Goal: Task Accomplishment & Management: Manage account settings

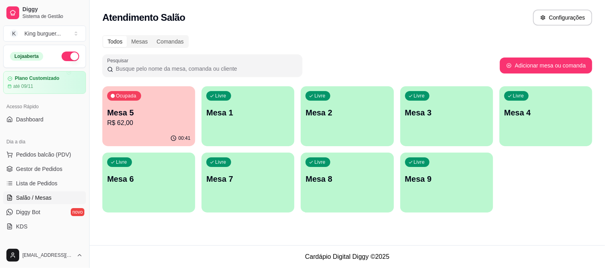
click at [150, 114] on p "Mesa 5" at bounding box center [148, 112] width 83 height 11
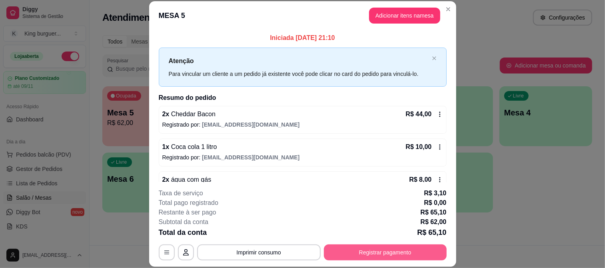
click at [343, 253] on button "Registrar pagamento" at bounding box center [385, 253] width 123 height 16
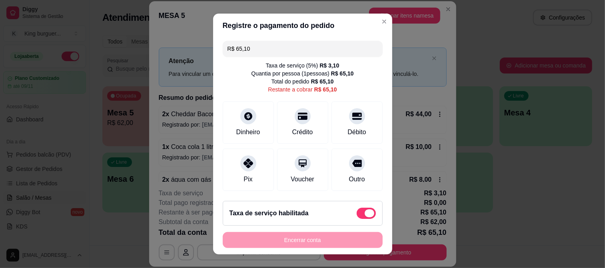
click at [357, 212] on span at bounding box center [366, 213] width 19 height 11
click at [357, 215] on input "checkbox" at bounding box center [359, 217] width 5 height 5
checkbox input "true"
type input "R$ 62,00"
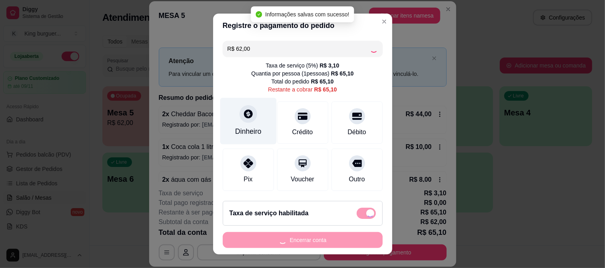
checkbox input "false"
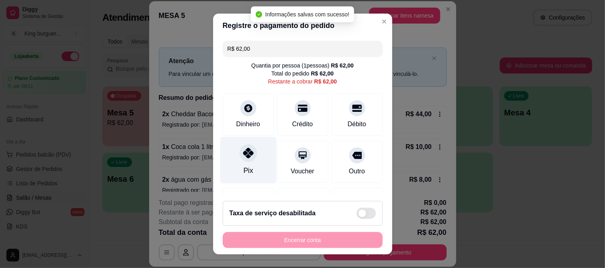
click at [245, 156] on icon at bounding box center [248, 153] width 10 height 10
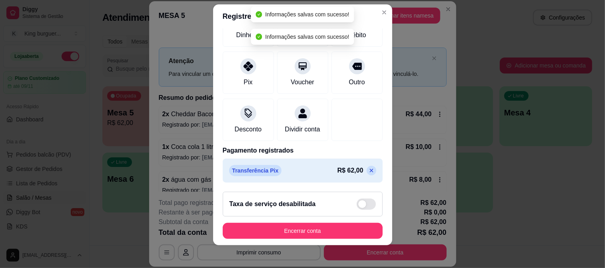
scroll to position [12, 0]
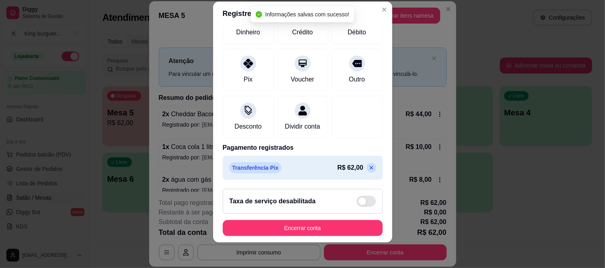
click at [350, 166] on div "R$ 62,00" at bounding box center [357, 168] width 39 height 10
click at [369, 166] on icon at bounding box center [372, 168] width 6 height 6
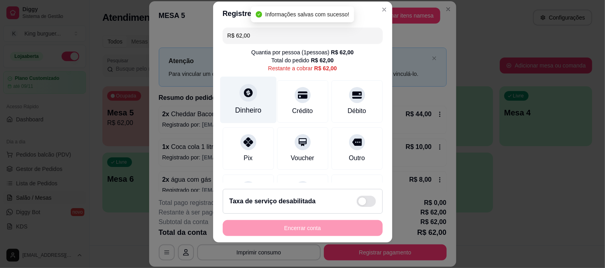
scroll to position [0, 0]
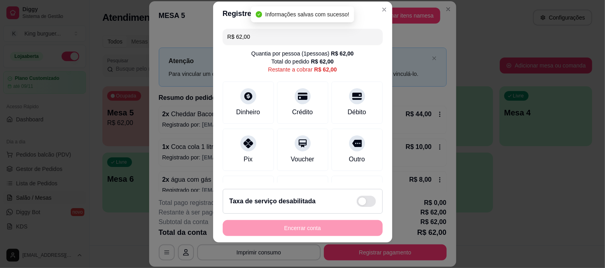
drag, startPoint x: 247, startPoint y: 35, endPoint x: 207, endPoint y: 38, distance: 40.1
click at [209, 36] on div "Registre o pagamento do pedido R$ 62,00 Quantia por pessoa ( 1 pessoas) R$ 62,0…" at bounding box center [302, 134] width 605 height 268
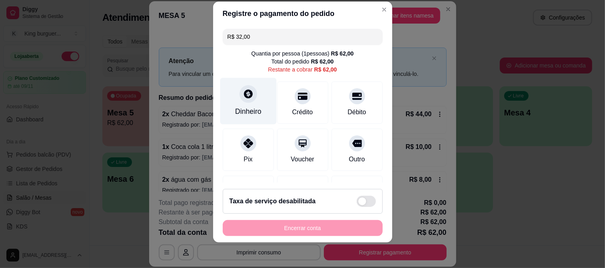
click at [246, 99] on div at bounding box center [249, 94] width 18 height 18
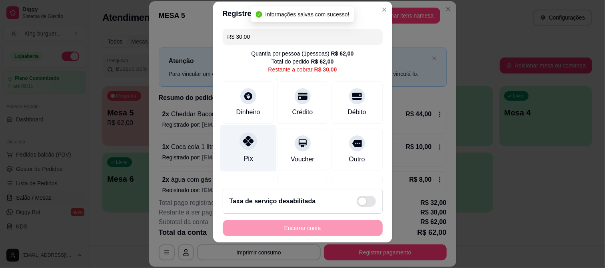
click at [244, 138] on icon at bounding box center [248, 141] width 10 height 10
type input "R$ 0,00"
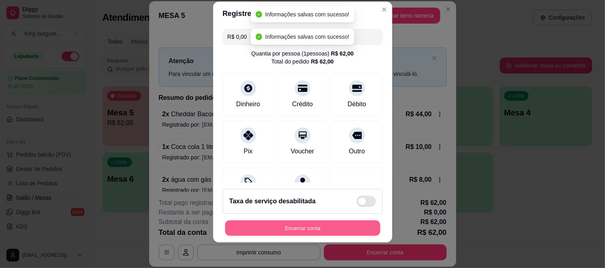
click at [335, 226] on button "Encerrar conta" at bounding box center [302, 229] width 155 height 16
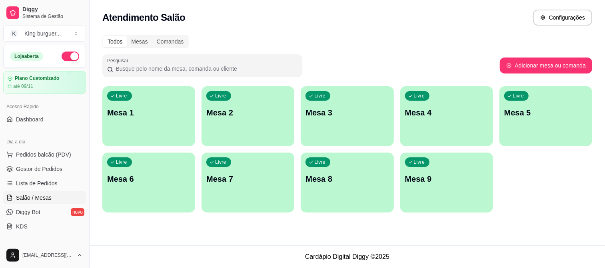
click at [443, 118] on div "Livre Mesa 4" at bounding box center [447, 111] width 93 height 50
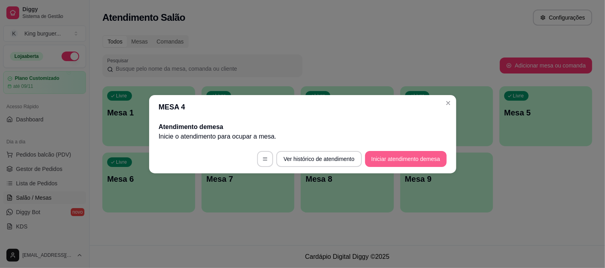
click at [409, 166] on button "Iniciar atendimento de mesa" at bounding box center [406, 159] width 82 height 16
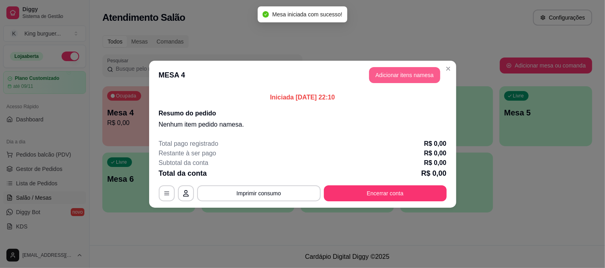
click at [381, 72] on button "Adicionar itens na mesa" at bounding box center [404, 75] width 71 height 16
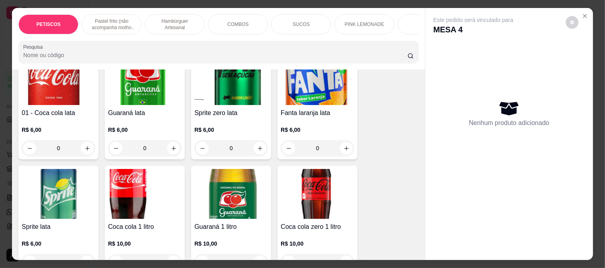
scroll to position [2201, 0]
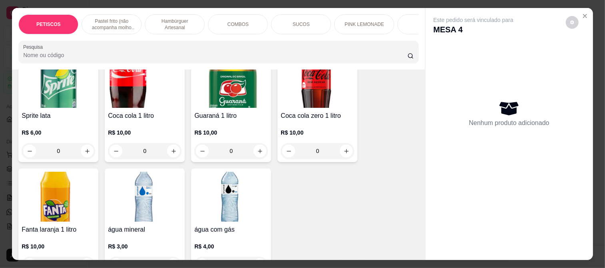
click at [150, 172] on img at bounding box center [145, 197] width 74 height 50
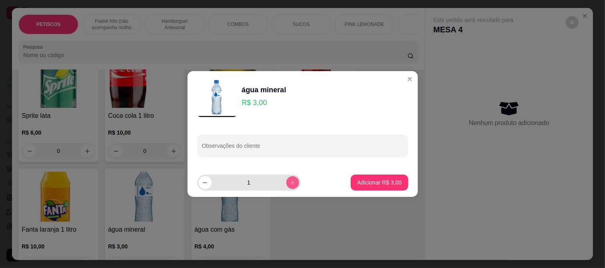
click at [290, 182] on icon "increase-product-quantity" at bounding box center [293, 183] width 6 height 6
type input "2"
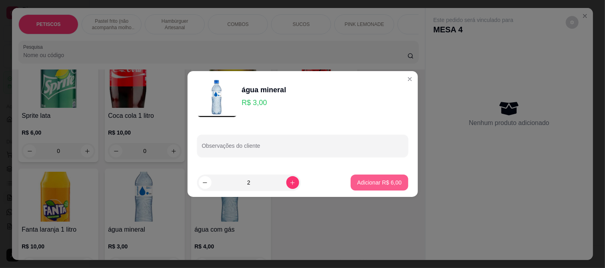
click at [375, 185] on p "Adicionar R$ 6,00" at bounding box center [379, 183] width 44 height 8
type input "2"
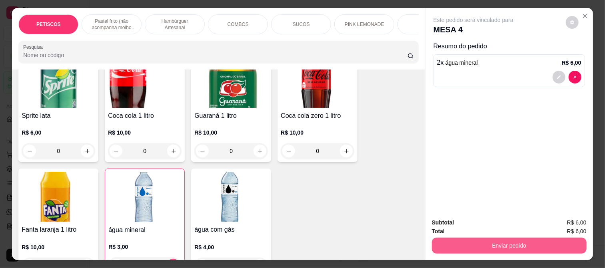
click at [442, 243] on button "Enviar pedido" at bounding box center [509, 246] width 155 height 16
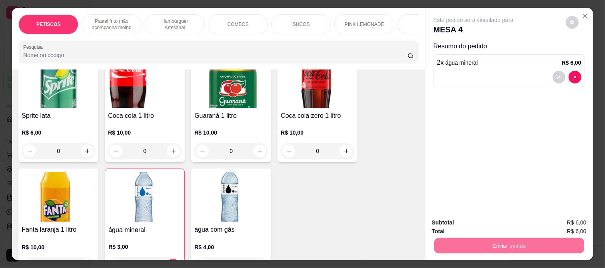
click at [556, 222] on button "Enviar pedido" at bounding box center [565, 223] width 45 height 15
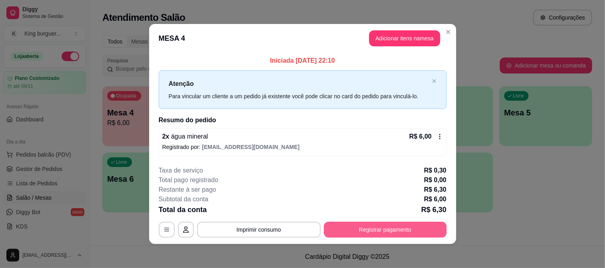
click at [351, 228] on button "Registrar pagamento" at bounding box center [385, 230] width 123 height 16
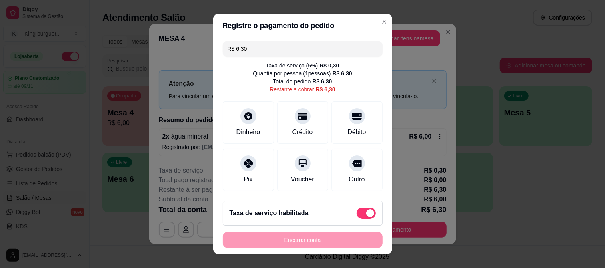
click at [357, 213] on span at bounding box center [366, 213] width 19 height 11
click at [357, 215] on input "checkbox" at bounding box center [359, 217] width 5 height 5
checkbox input "true"
type input "R$ 6,00"
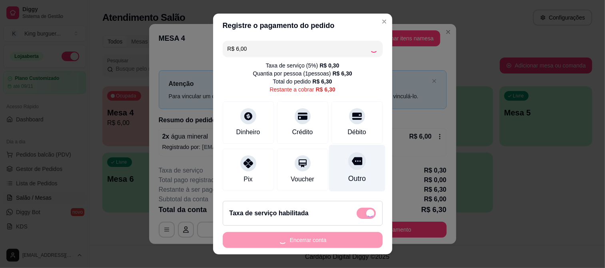
checkbox input "false"
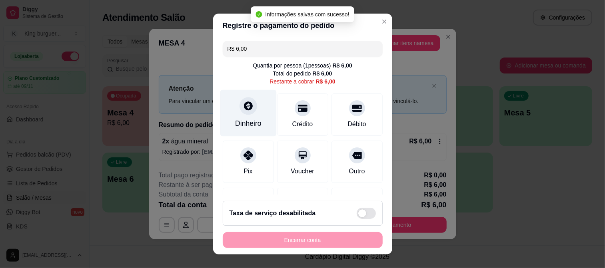
click at [246, 102] on icon at bounding box center [248, 106] width 10 height 10
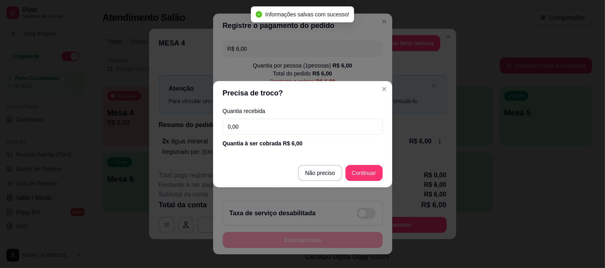
drag, startPoint x: 248, startPoint y: 127, endPoint x: 170, endPoint y: 131, distance: 78.5
click at [181, 130] on div "Precisa de troco? Quantia recebida 0,00 Quantia à ser cobrada R$ 6,00 Não preci…" at bounding box center [302, 134] width 605 height 268
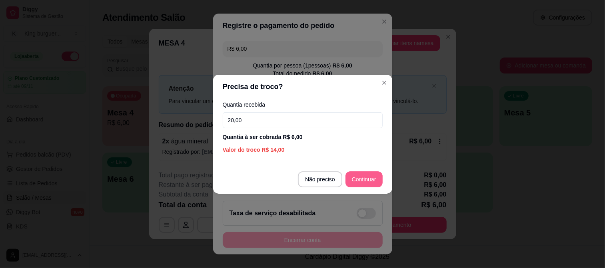
type input "20,00"
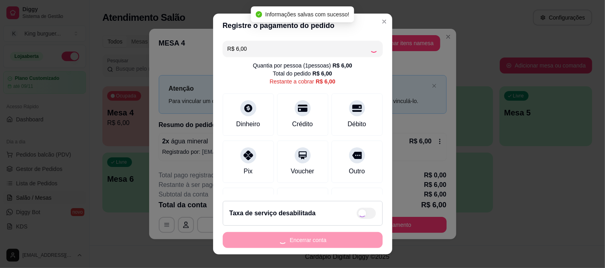
type input "R$ 0,00"
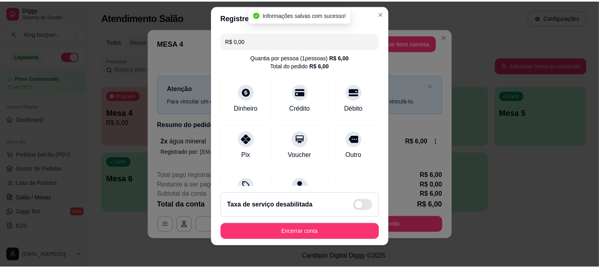
scroll to position [12, 0]
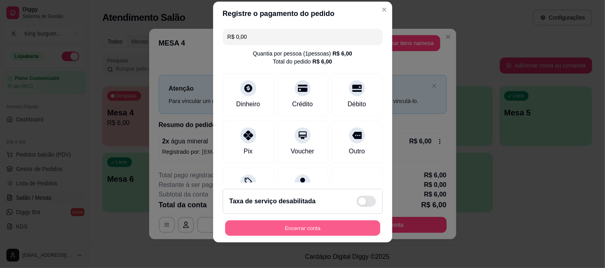
click at [329, 229] on button "Encerrar conta" at bounding box center [302, 229] width 155 height 16
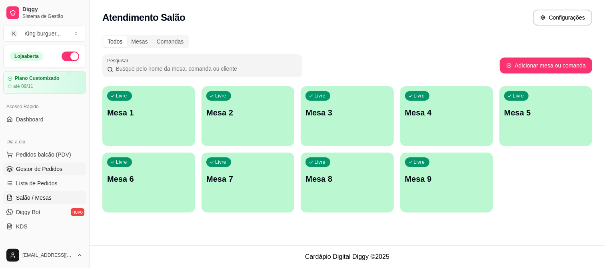
click at [55, 165] on span "Gestor de Pedidos" at bounding box center [39, 169] width 46 height 8
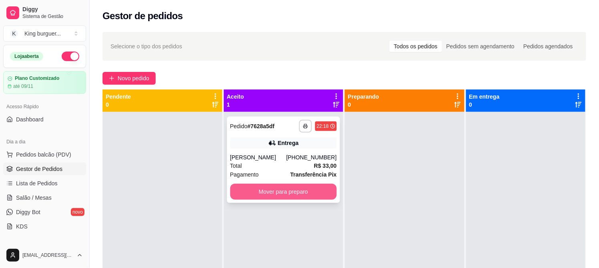
click at [316, 190] on button "Mover para preparo" at bounding box center [283, 192] width 107 height 16
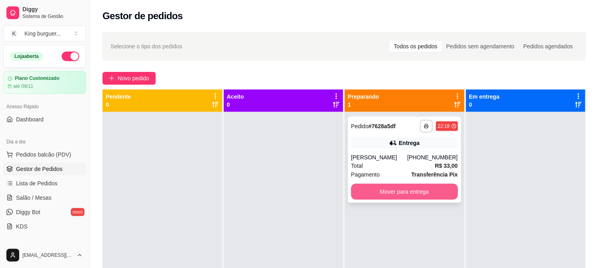
click at [386, 188] on button "Mover para entrega" at bounding box center [404, 192] width 107 height 16
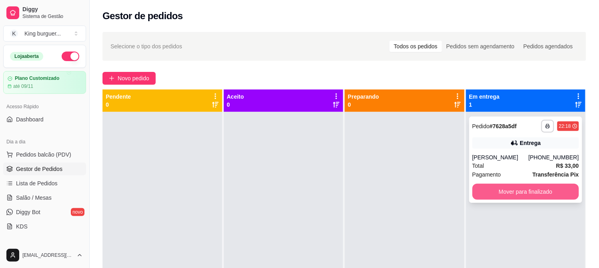
click at [485, 191] on button "Mover para finalizado" at bounding box center [525, 192] width 107 height 16
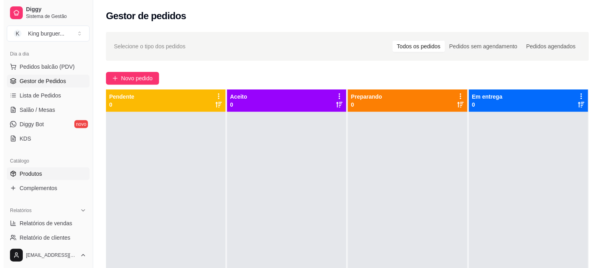
scroll to position [89, 0]
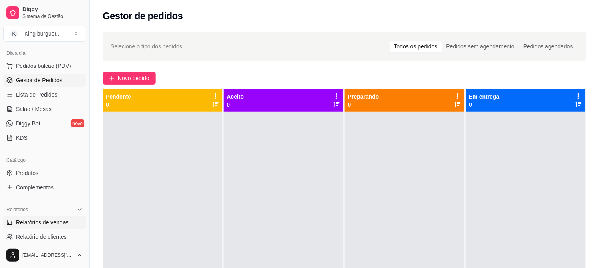
click at [57, 224] on span "Relatórios de vendas" at bounding box center [42, 223] width 53 height 8
select select "ALL"
select select "0"
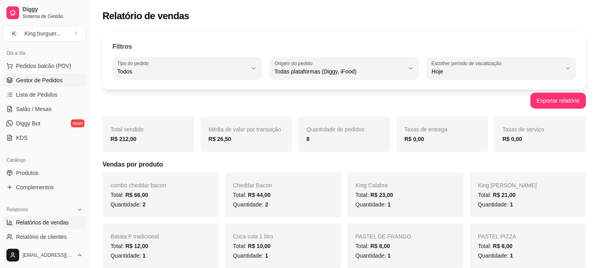
click at [48, 78] on span "Gestor de Pedidos" at bounding box center [39, 80] width 46 height 8
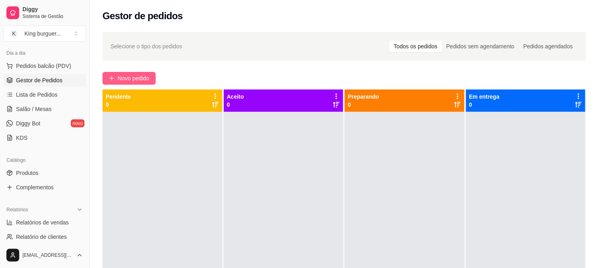
click at [130, 76] on span "Novo pedido" at bounding box center [134, 78] width 32 height 9
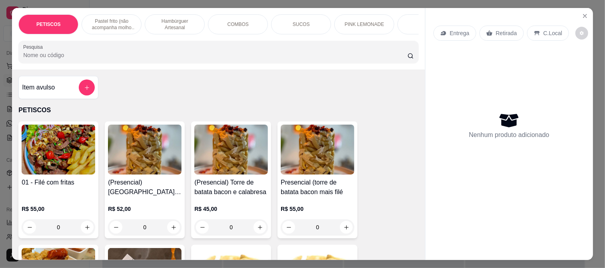
click at [507, 30] on p "Retirada" at bounding box center [506, 33] width 21 height 8
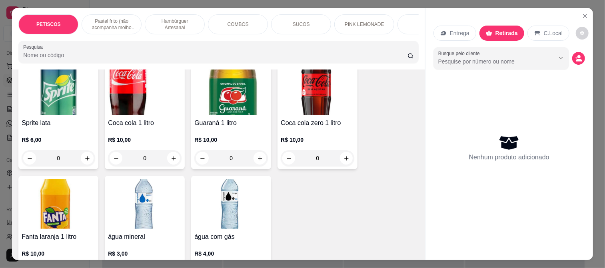
scroll to position [2201, 0]
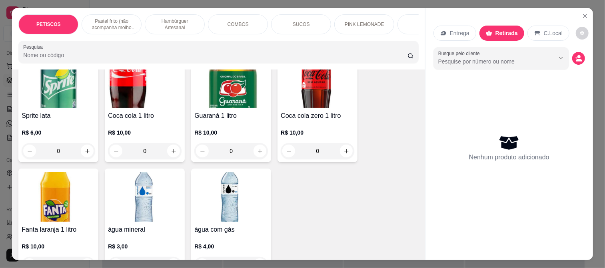
click at [135, 172] on img at bounding box center [145, 197] width 74 height 50
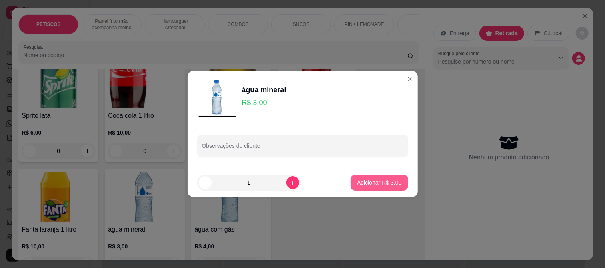
click at [357, 183] on p "Adicionar R$ 3,00" at bounding box center [379, 183] width 44 height 8
type input "1"
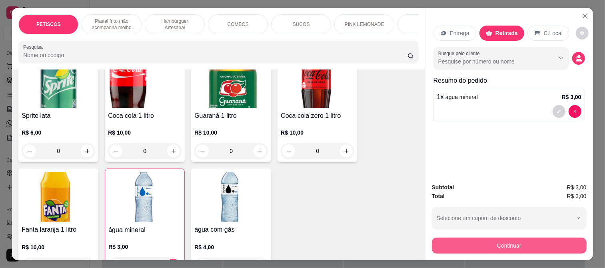
click at [525, 243] on button "Continuar" at bounding box center [509, 246] width 155 height 16
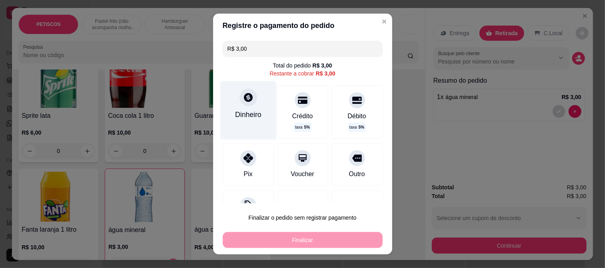
click at [234, 104] on div "Dinheiro" at bounding box center [248, 110] width 56 height 58
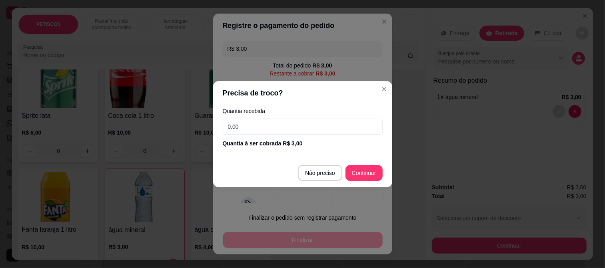
drag, startPoint x: 252, startPoint y: 120, endPoint x: 198, endPoint y: 130, distance: 55.4
click at [198, 130] on div "Precisa de troco? Quantia recebida 0,00 Quantia à ser cobrada R$ 3,00 Não preci…" at bounding box center [302, 134] width 605 height 268
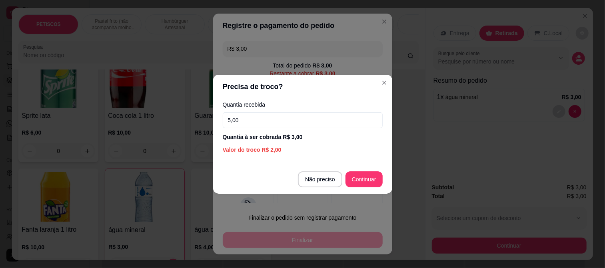
type input "5,00"
type input "R$ 0,00"
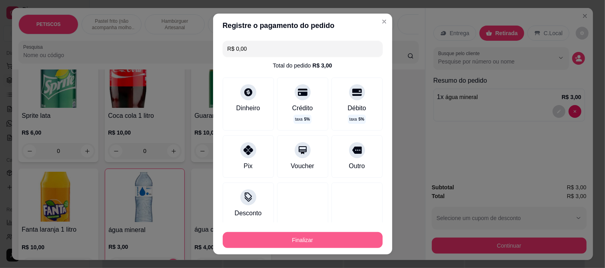
click at [339, 239] on button "Finalizar" at bounding box center [303, 240] width 160 height 16
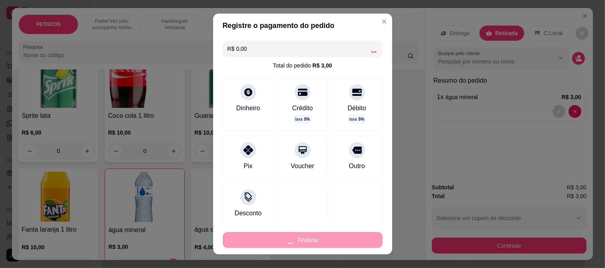
type input "0"
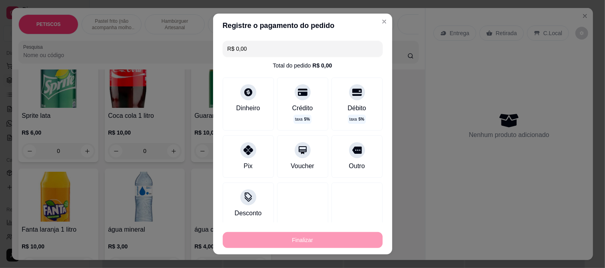
type input "-R$ 3,00"
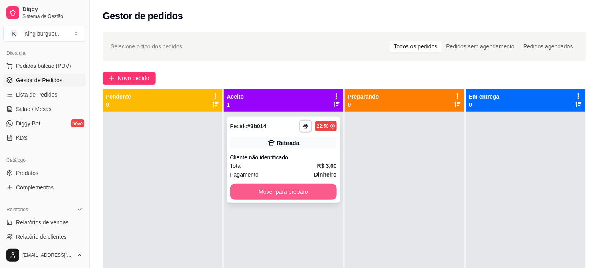
click at [321, 186] on button "Mover para preparo" at bounding box center [283, 192] width 107 height 16
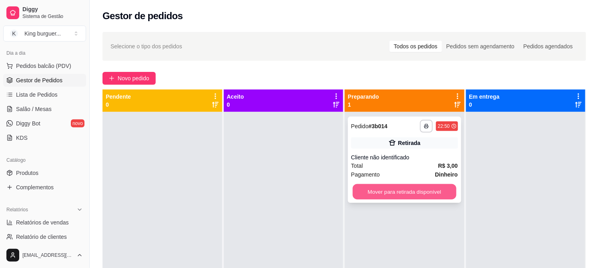
click at [434, 185] on button "Mover para retirada disponível" at bounding box center [405, 192] width 104 height 16
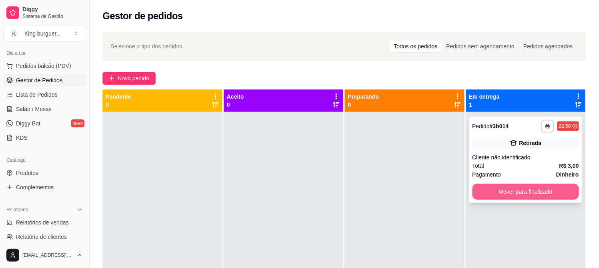
click at [482, 190] on button "Mover para finalizado" at bounding box center [525, 192] width 107 height 16
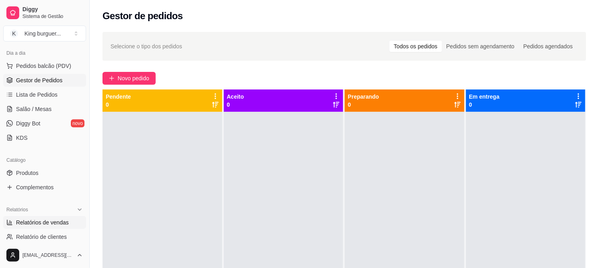
click at [54, 224] on span "Relatórios de vendas" at bounding box center [42, 223] width 53 height 8
select select "ALL"
select select "0"
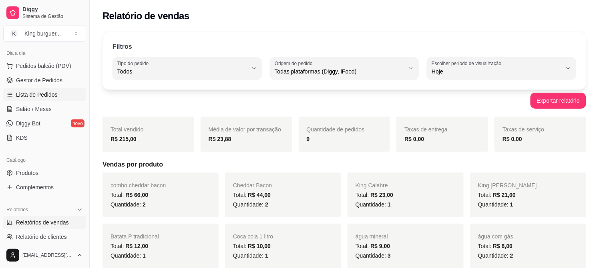
click at [50, 94] on span "Lista de Pedidos" at bounding box center [37, 95] width 42 height 8
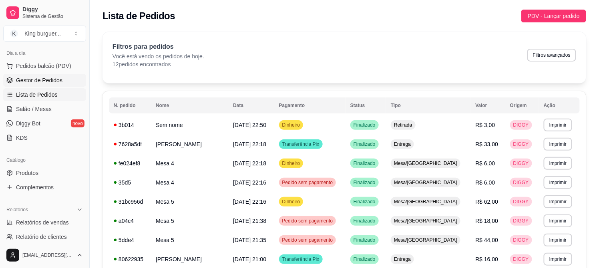
click at [48, 81] on span "Gestor de Pedidos" at bounding box center [39, 80] width 46 height 8
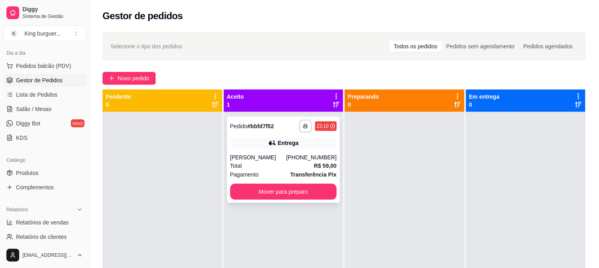
click at [275, 162] on div "Total R$ 59,00" at bounding box center [283, 166] width 107 height 9
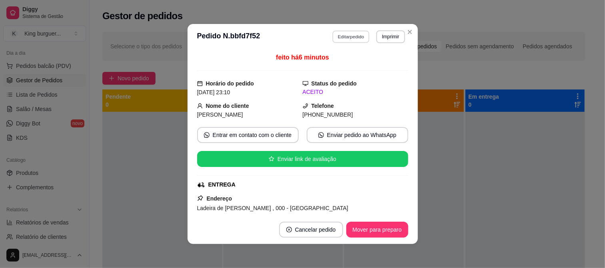
click at [354, 33] on button "Editar pedido" at bounding box center [351, 36] width 37 height 12
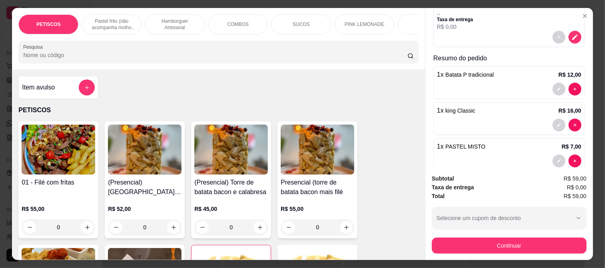
scroll to position [173, 0]
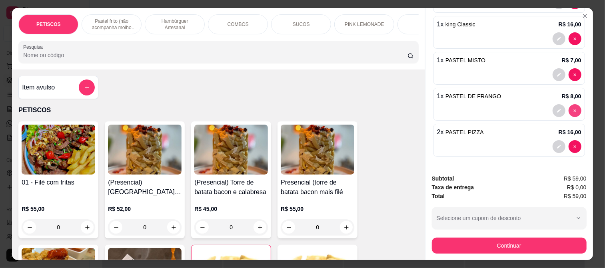
type input "0"
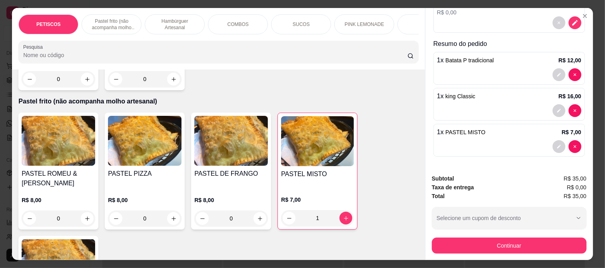
scroll to position [400, 0]
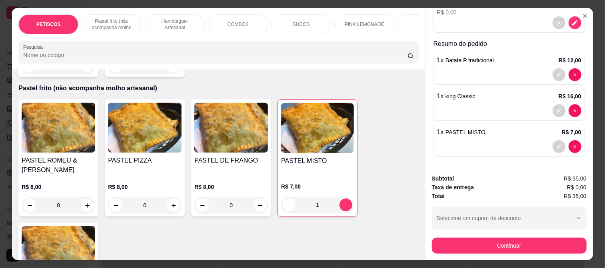
type input "0"
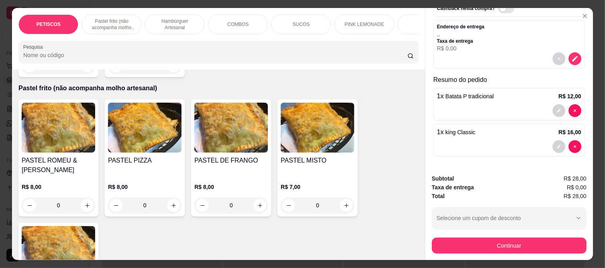
scroll to position [65, 0]
type input "0"
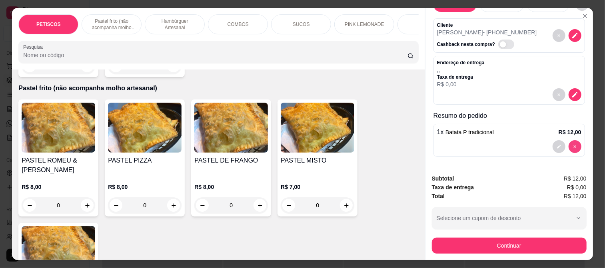
scroll to position [29, 0]
type input "0"
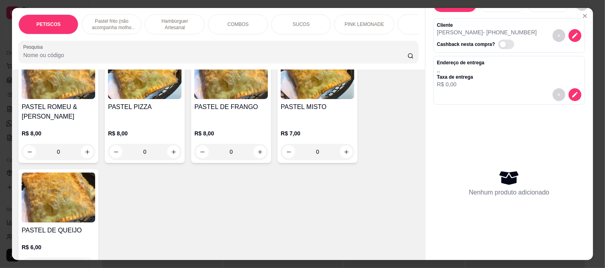
scroll to position [399, 0]
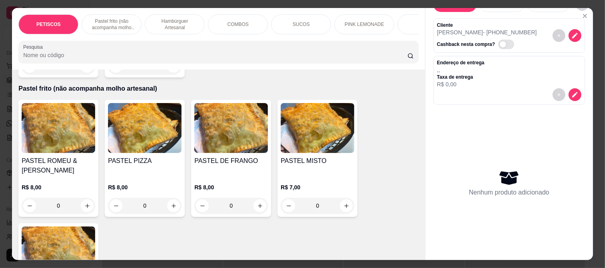
click at [229, 130] on img at bounding box center [231, 128] width 74 height 50
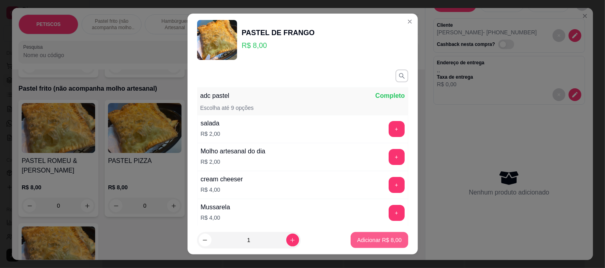
click at [372, 239] on p "Adicionar R$ 8,00" at bounding box center [379, 240] width 44 height 8
type input "1"
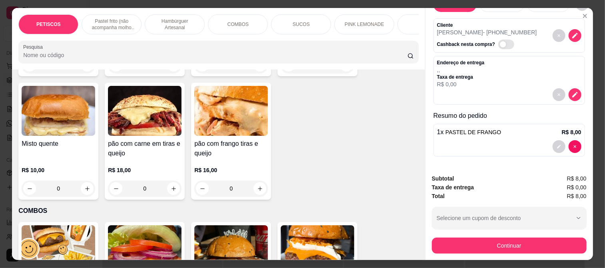
click at [240, 14] on div "COMBOS" at bounding box center [238, 24] width 60 height 20
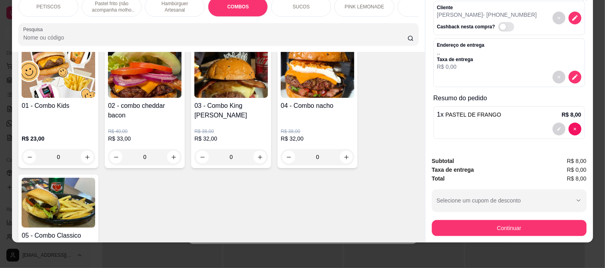
scroll to position [1361, 0]
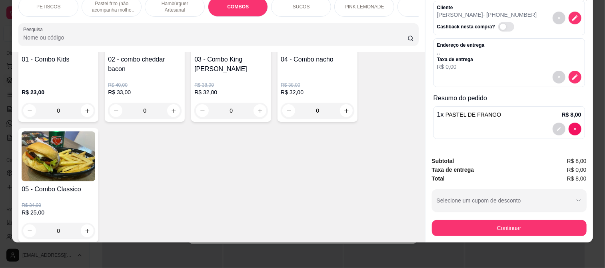
click at [65, 136] on img at bounding box center [59, 157] width 74 height 50
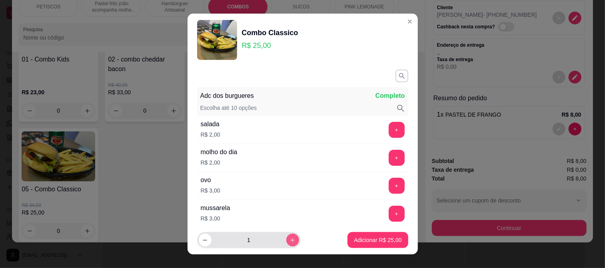
click at [286, 237] on button "increase-product-quantity" at bounding box center [292, 240] width 13 height 13
type input "2"
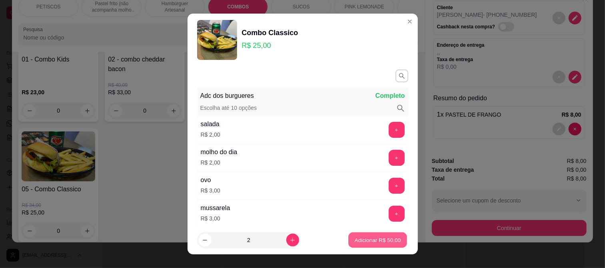
click at [355, 239] on p "Adicionar R$ 50,00" at bounding box center [378, 241] width 46 height 8
type input "2"
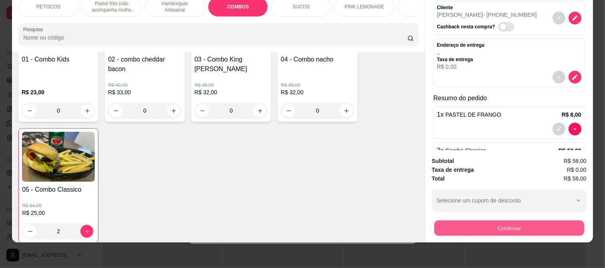
click at [483, 222] on button "Continuar" at bounding box center [510, 228] width 150 height 16
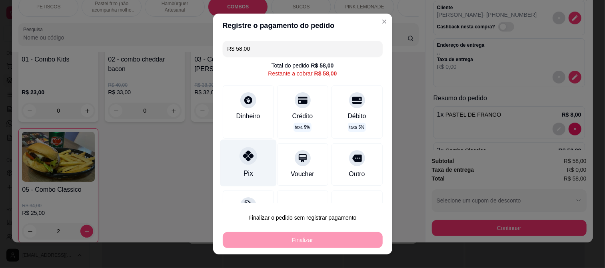
click at [240, 156] on div at bounding box center [249, 156] width 18 height 18
type input "R$ 0,00"
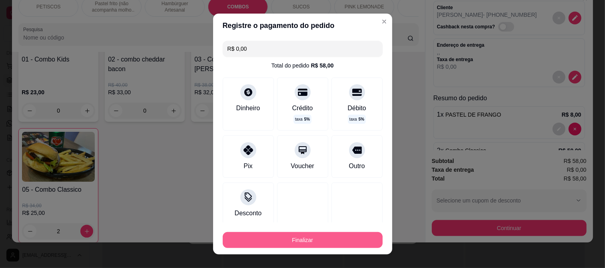
click at [290, 240] on button "Finalizar" at bounding box center [303, 240] width 160 height 16
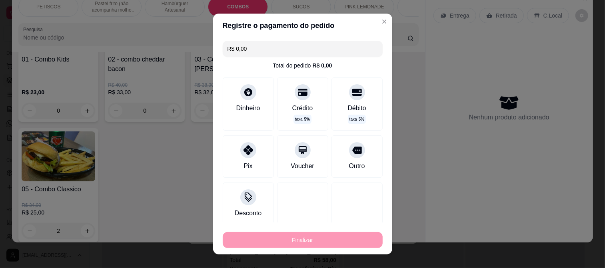
type input "0"
type input "-R$ 58,00"
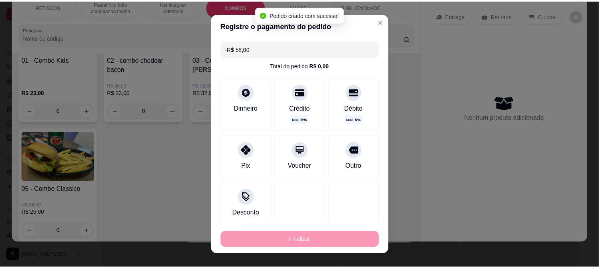
scroll to position [0, 0]
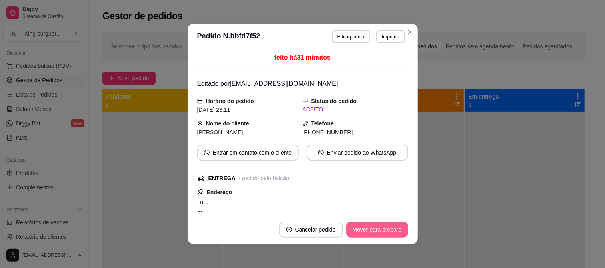
click at [352, 230] on button "Mover para preparo" at bounding box center [378, 230] width 62 height 16
click at [353, 230] on div "Mover para preparo" at bounding box center [371, 230] width 73 height 16
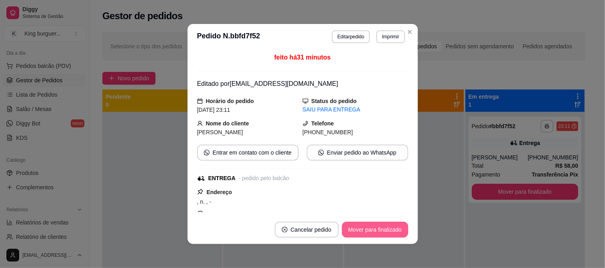
click at [354, 230] on button "Mover para finalizado" at bounding box center [375, 230] width 66 height 16
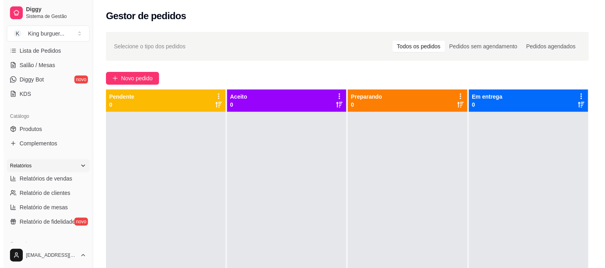
scroll to position [133, 0]
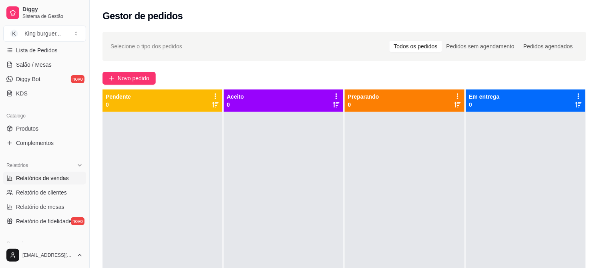
click at [49, 178] on span "Relatórios de vendas" at bounding box center [42, 178] width 53 height 8
select select "ALL"
select select "0"
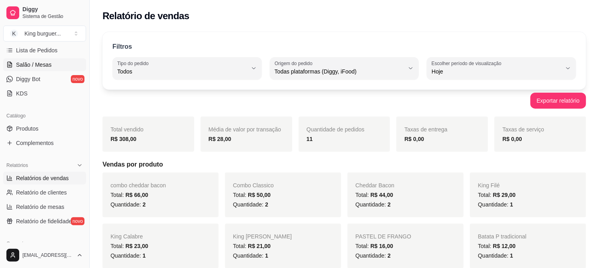
click at [43, 62] on span "Salão / Mesas" at bounding box center [34, 65] width 36 height 8
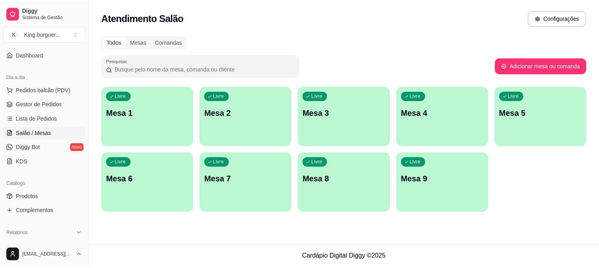
scroll to position [44, 0]
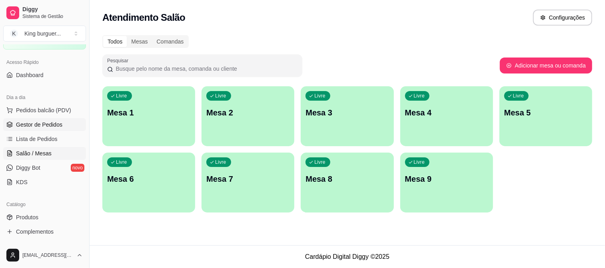
click at [55, 122] on span "Gestor de Pedidos" at bounding box center [39, 125] width 46 height 8
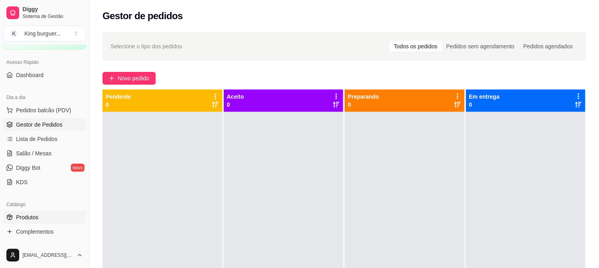
click at [46, 219] on link "Produtos" at bounding box center [44, 217] width 83 height 13
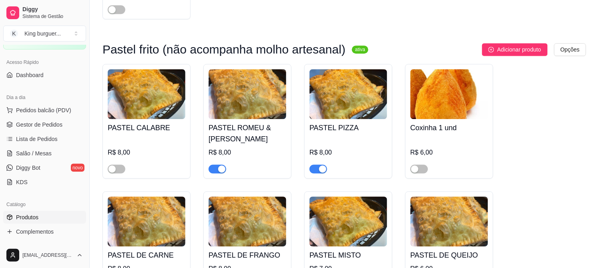
scroll to position [755, 0]
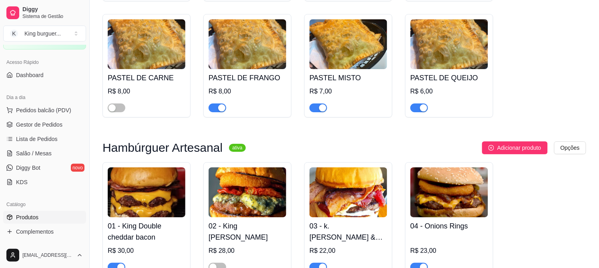
click at [210, 108] on span "button" at bounding box center [217, 108] width 18 height 9
click at [318, 109] on button "button" at bounding box center [318, 108] width 18 height 9
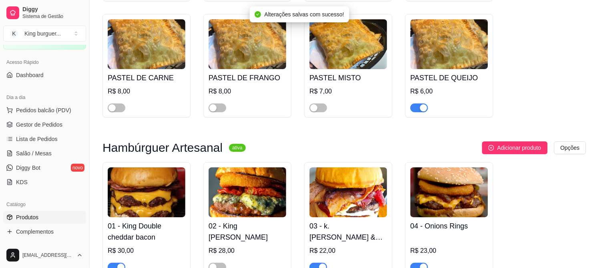
click at [411, 107] on span "button" at bounding box center [419, 108] width 18 height 9
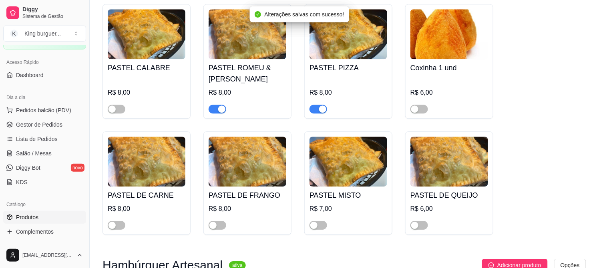
scroll to position [622, 0]
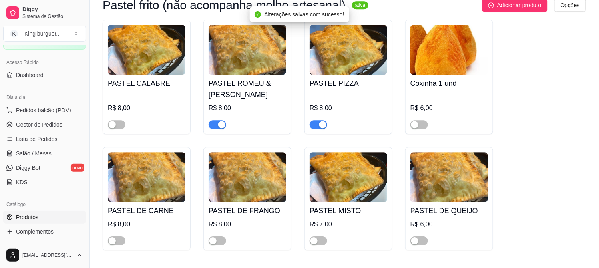
click at [317, 123] on span "button" at bounding box center [318, 124] width 18 height 9
click at [217, 128] on span "button" at bounding box center [217, 124] width 18 height 9
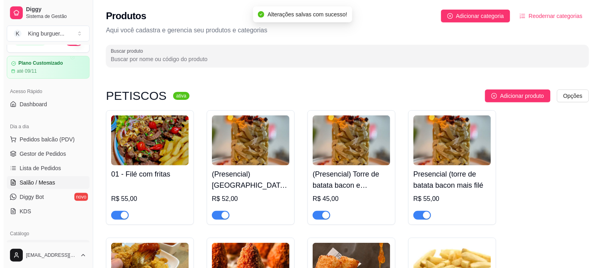
scroll to position [0, 0]
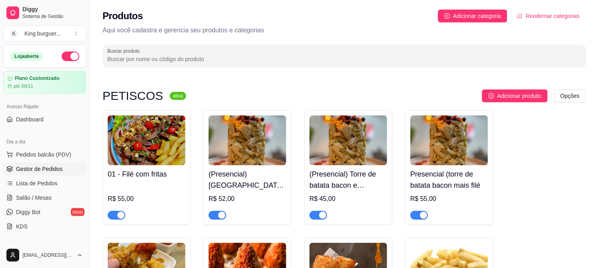
click at [58, 166] on span "Gestor de Pedidos" at bounding box center [39, 169] width 46 height 8
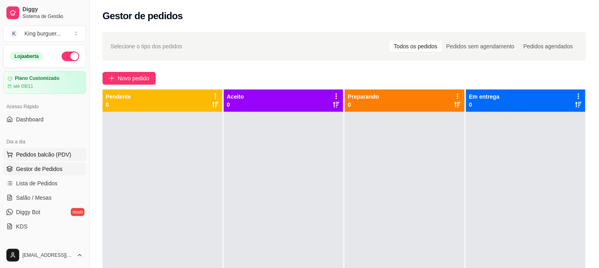
click at [57, 153] on span "Pedidos balcão (PDV)" at bounding box center [43, 155] width 55 height 8
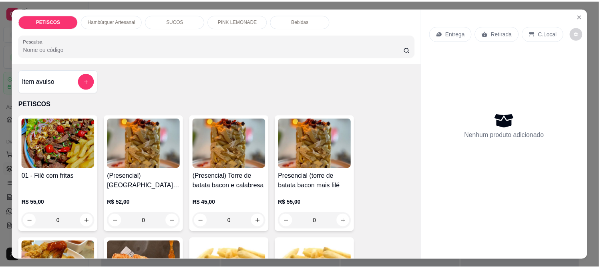
scroll to position [222, 0]
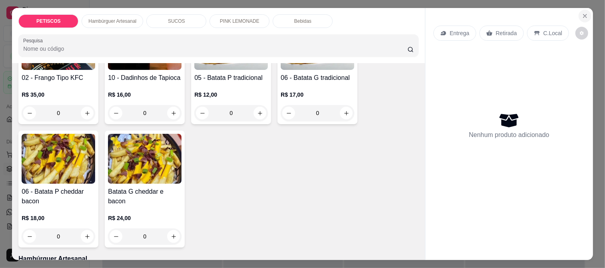
click at [581, 16] on button "Close" at bounding box center [585, 16] width 13 height 13
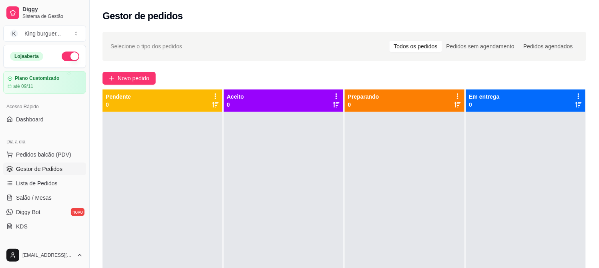
click at [42, 172] on span "Gestor de Pedidos" at bounding box center [39, 169] width 46 height 8
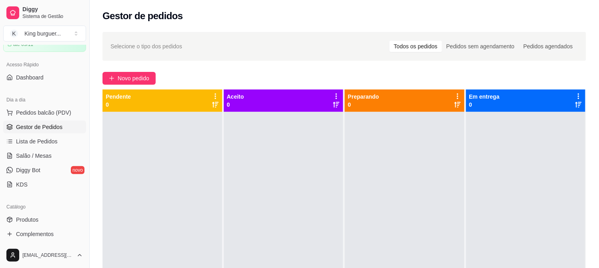
scroll to position [89, 0]
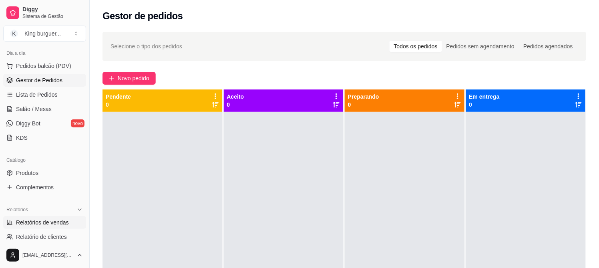
click at [59, 222] on span "Relatórios de vendas" at bounding box center [42, 223] width 53 height 8
select select "ALL"
select select "0"
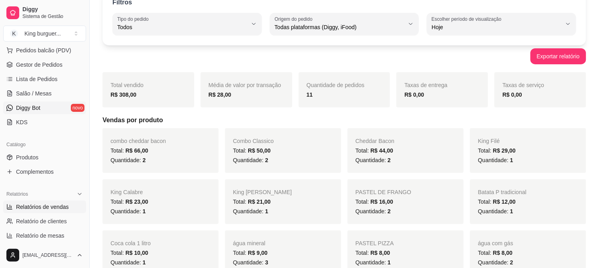
scroll to position [89, 0]
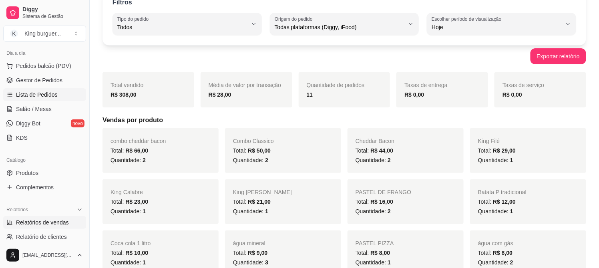
click at [50, 95] on span "Lista de Pedidos" at bounding box center [37, 95] width 42 height 8
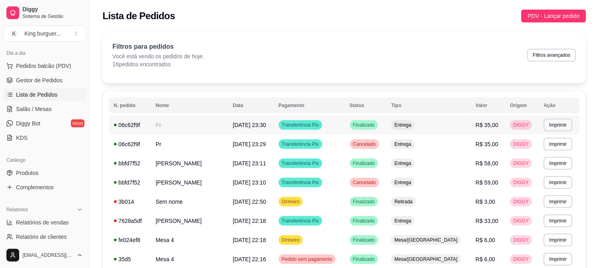
click at [483, 122] on span "R$ 35,00" at bounding box center [486, 125] width 23 height 6
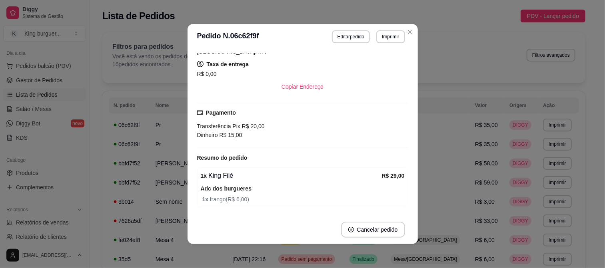
scroll to position [176, 0]
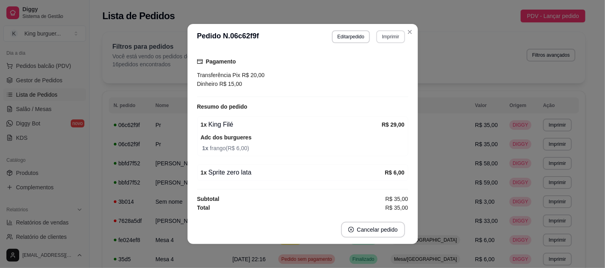
click at [383, 37] on button "Imprimir" at bounding box center [391, 36] width 28 height 13
click at [379, 64] on button "IMPRESSORA" at bounding box center [374, 65] width 58 height 13
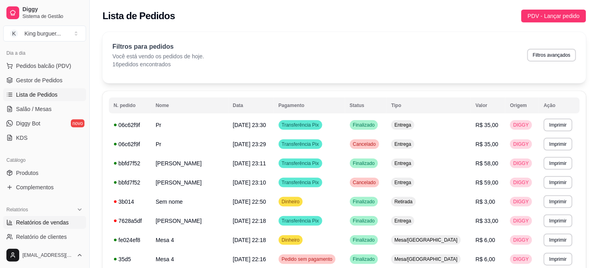
click at [66, 225] on span "Relatórios de vendas" at bounding box center [42, 223] width 53 height 8
select select "ALL"
select select "0"
